Goal: Information Seeking & Learning: Learn about a topic

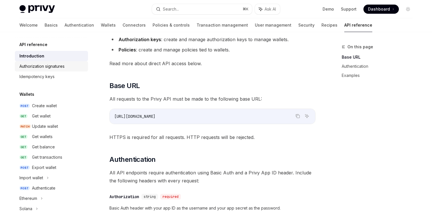
click at [47, 67] on div "Authorization signatures" at bounding box center [41, 66] width 45 height 7
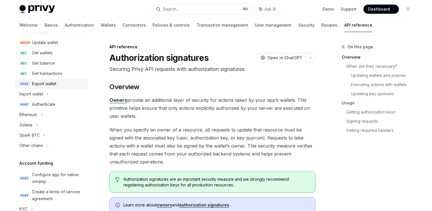
scroll to position [88, 0]
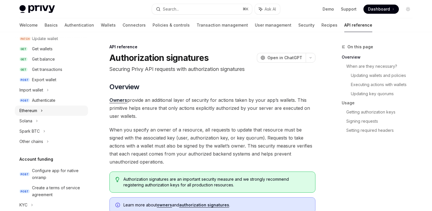
click at [46, 111] on div "Ethereum" at bounding box center [51, 110] width 73 height 10
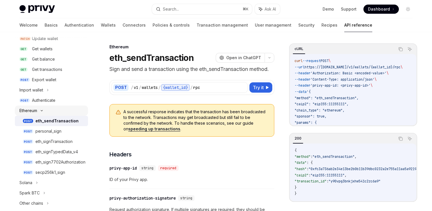
click at [46, 111] on div "Ethereum" at bounding box center [51, 110] width 73 height 10
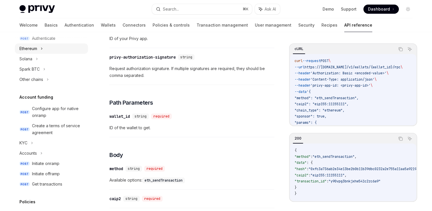
scroll to position [185, 0]
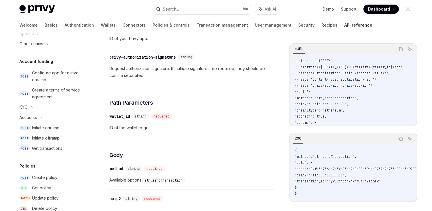
click at [55, 90] on div "Create a terms of service agreement" at bounding box center [58, 94] width 53 height 14
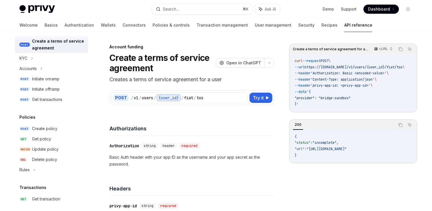
scroll to position [248, 0]
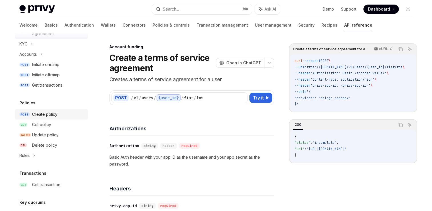
click at [58, 116] on div "Create policy" at bounding box center [58, 114] width 53 height 7
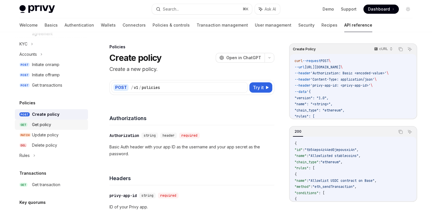
click at [57, 125] on div "Get policy" at bounding box center [58, 124] width 53 height 7
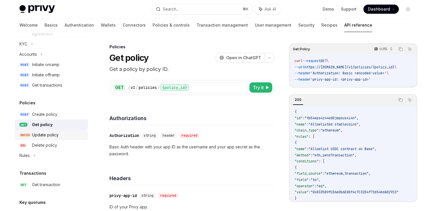
click at [56, 137] on div "Update policy" at bounding box center [45, 134] width 27 height 7
type textarea "*"
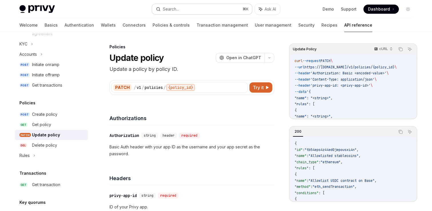
click at [210, 11] on button "Search... ⌘ K" at bounding box center [202, 9] width 100 height 10
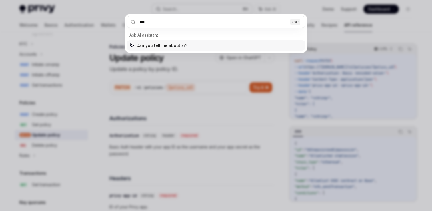
type input "****"
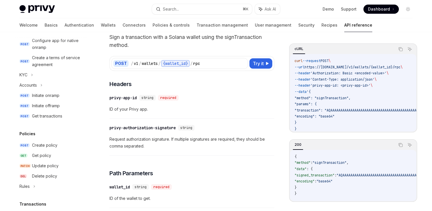
scroll to position [108, 0]
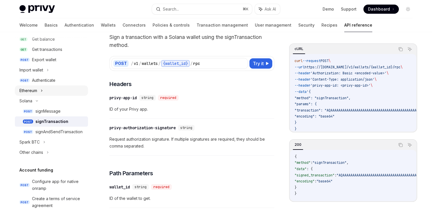
click at [42, 90] on icon at bounding box center [41, 91] width 1 height 2
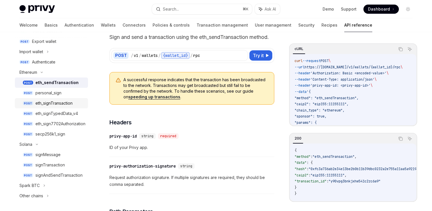
scroll to position [163, 0]
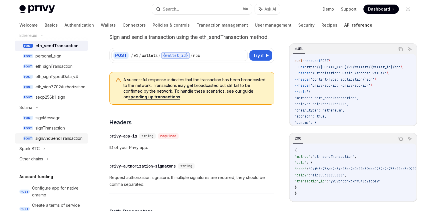
click at [55, 141] on div "signAndSendTransaction" at bounding box center [58, 138] width 47 height 7
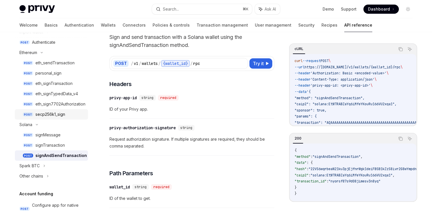
scroll to position [143, 0]
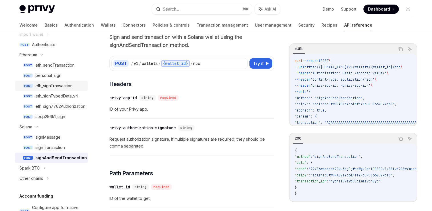
click at [55, 88] on div "eth_signTransaction" at bounding box center [53, 85] width 37 height 7
type textarea "*"
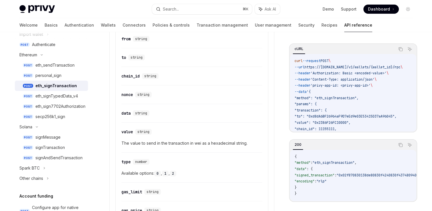
scroll to position [314, 0]
